Goal: Browse casually

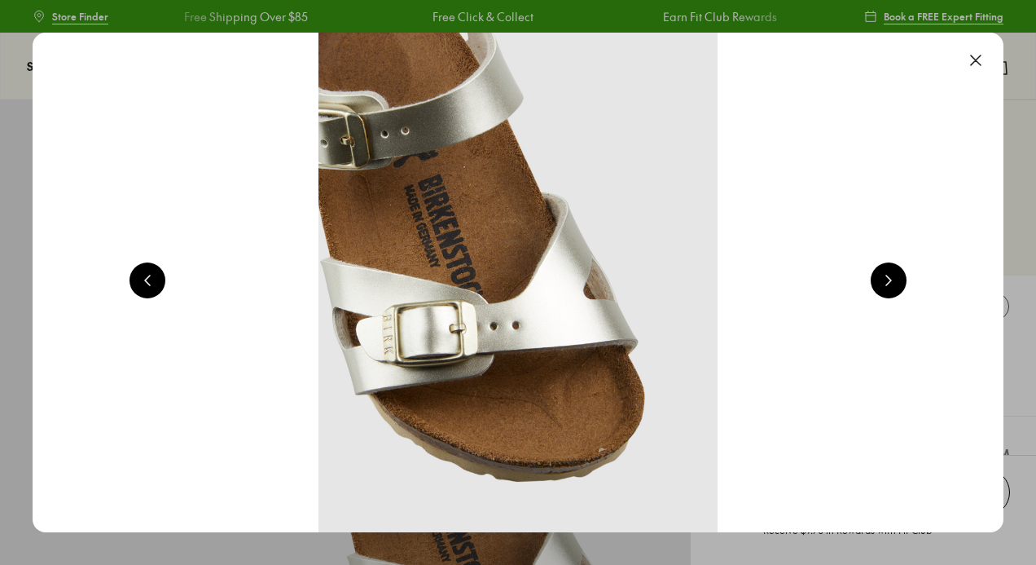
select select "*"
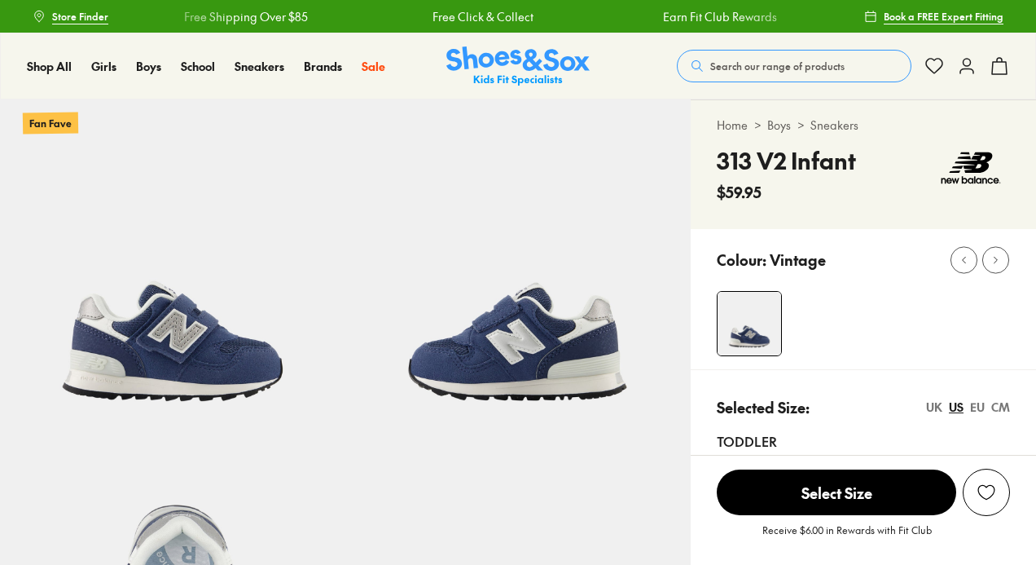
select select "*"
